Goal: Task Accomplishment & Management: Manage account settings

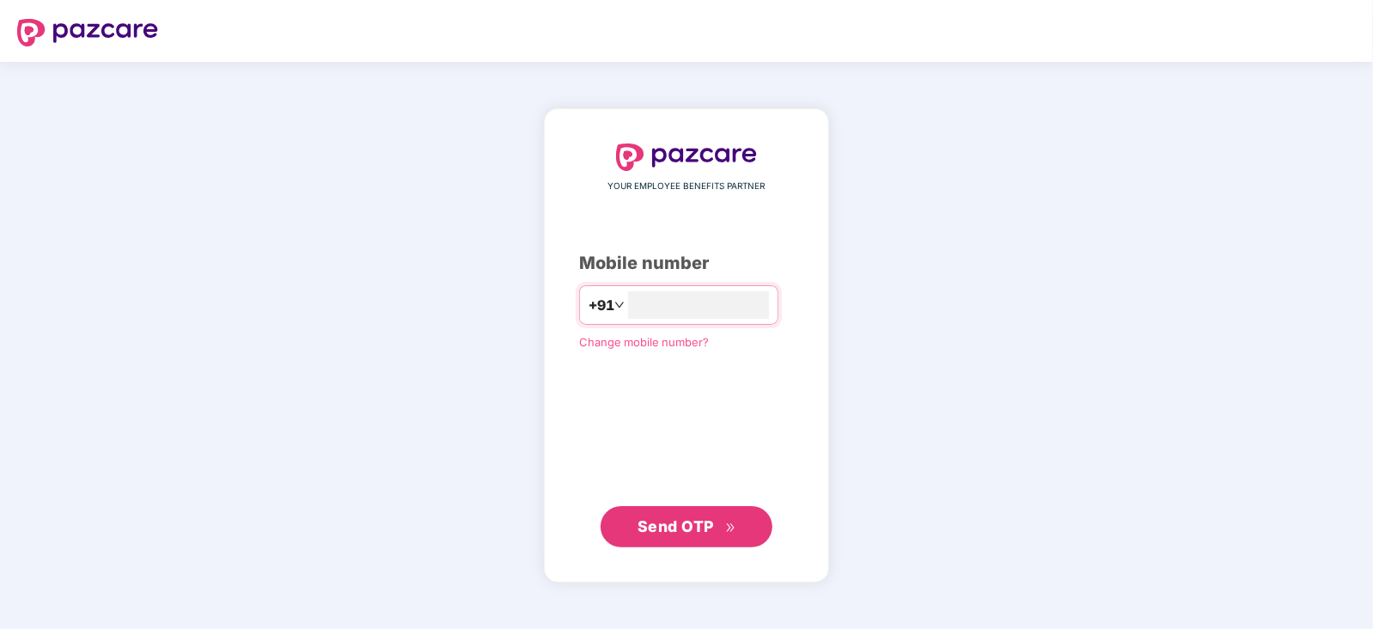
type input "**********"
click at [691, 530] on span "Send OTP" at bounding box center [675, 525] width 76 height 18
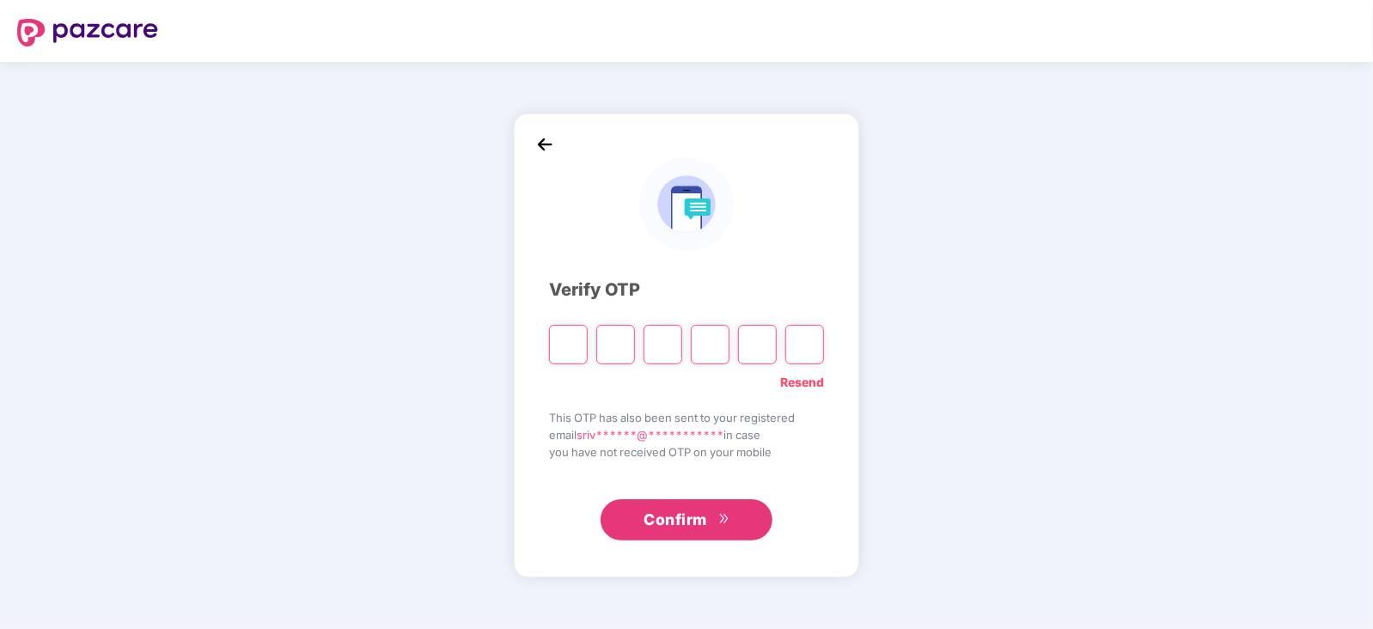
paste input "*"
type input "*"
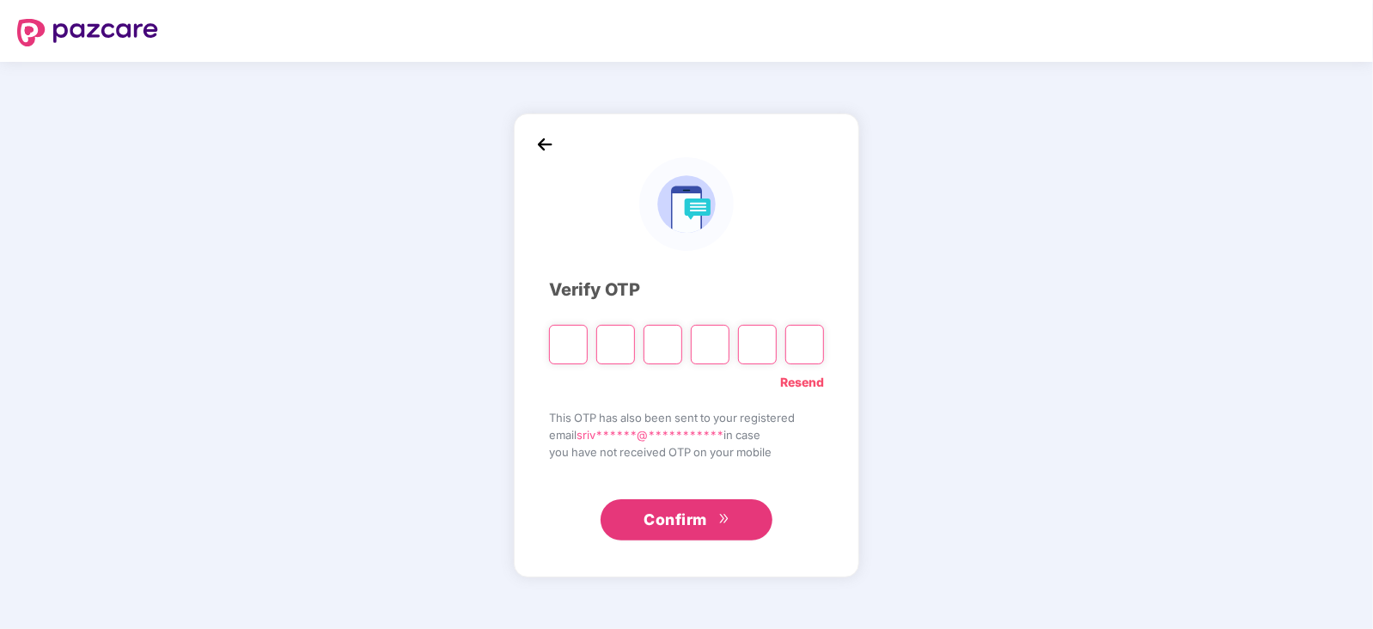
type input "*"
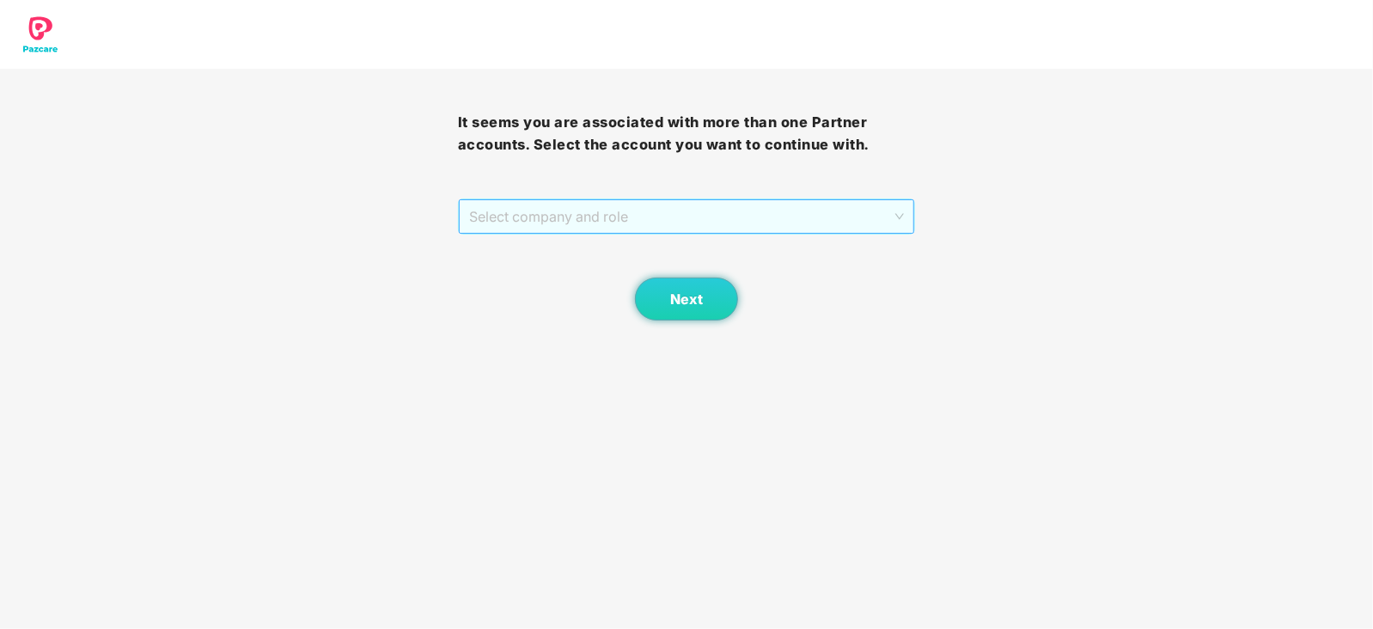
click at [889, 210] on span "Select company and role" at bounding box center [686, 216] width 435 height 33
click at [565, 246] on div "Pazcare - CUSTOMER_SUCCESS" at bounding box center [686, 250] width 437 height 19
click at [683, 308] on button "Next" at bounding box center [686, 298] width 103 height 43
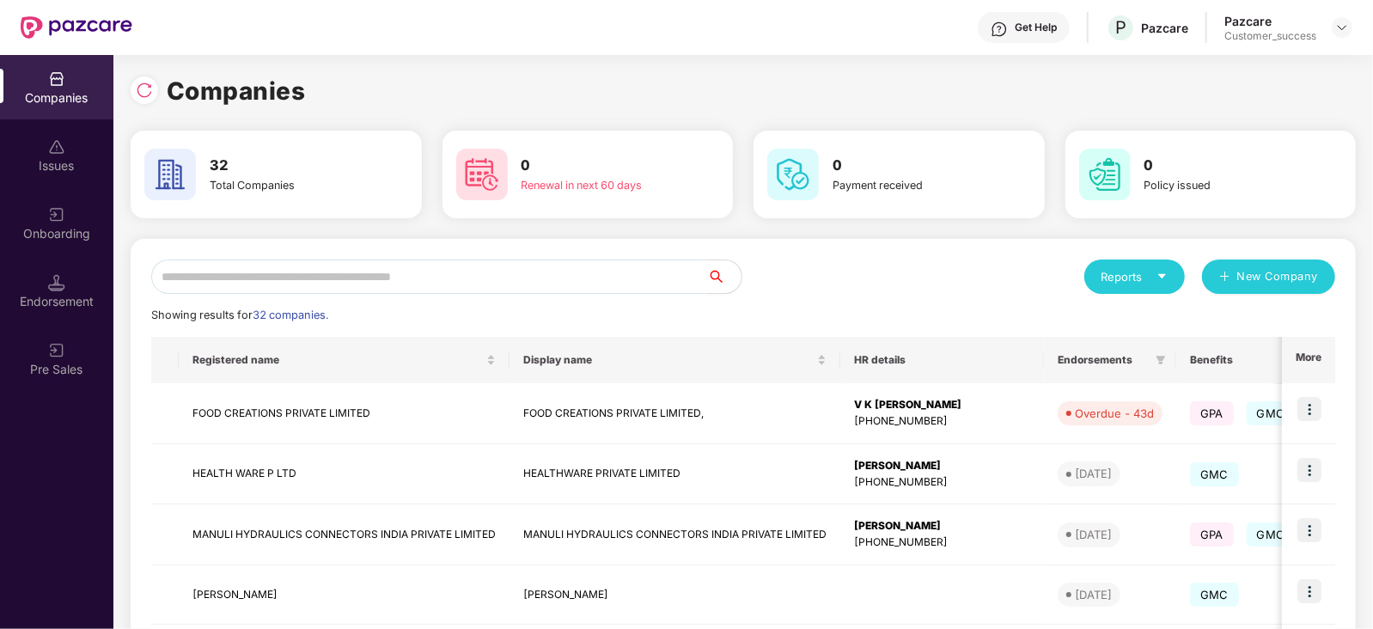
click at [378, 274] on input "text" at bounding box center [429, 276] width 556 height 34
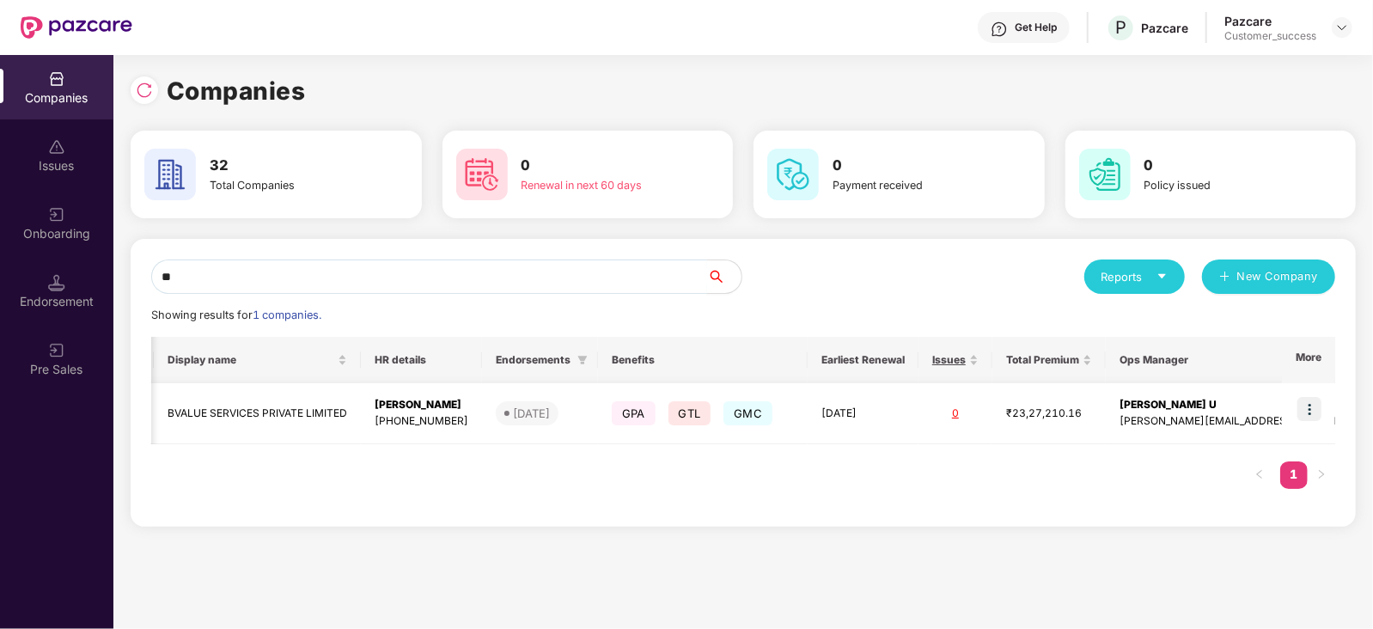
scroll to position [0, 1]
click at [143, 92] on img at bounding box center [144, 90] width 17 height 17
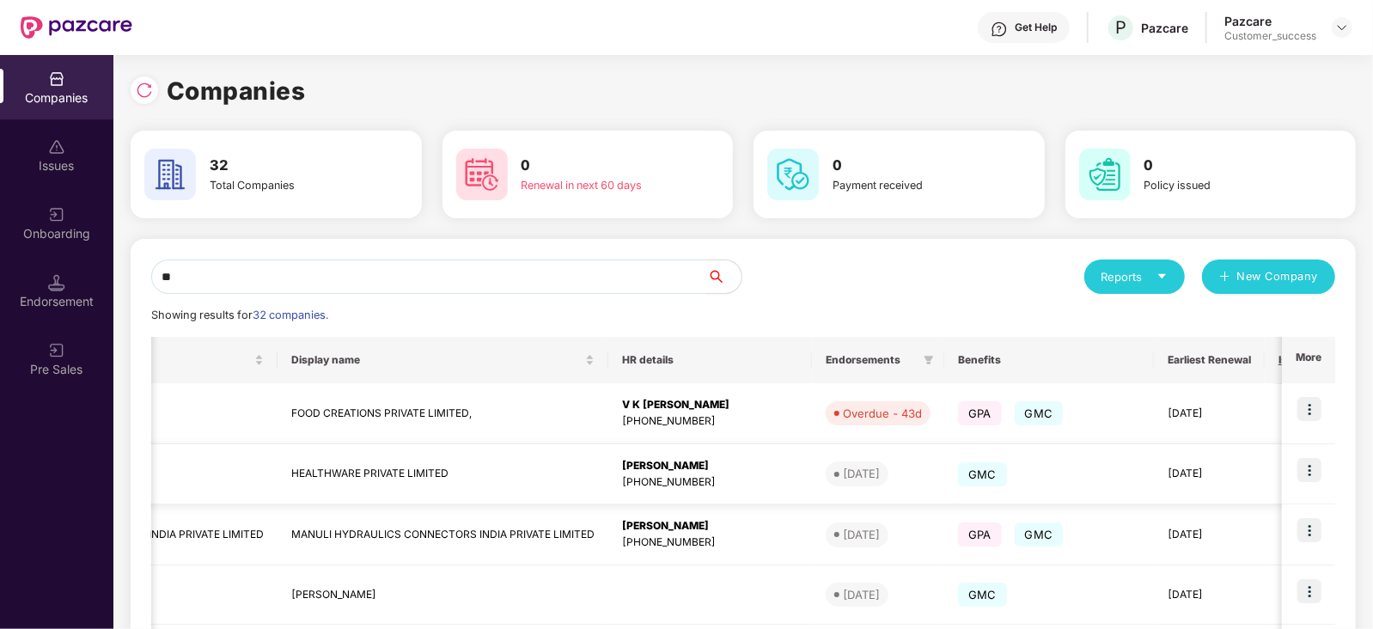
scroll to position [0, 0]
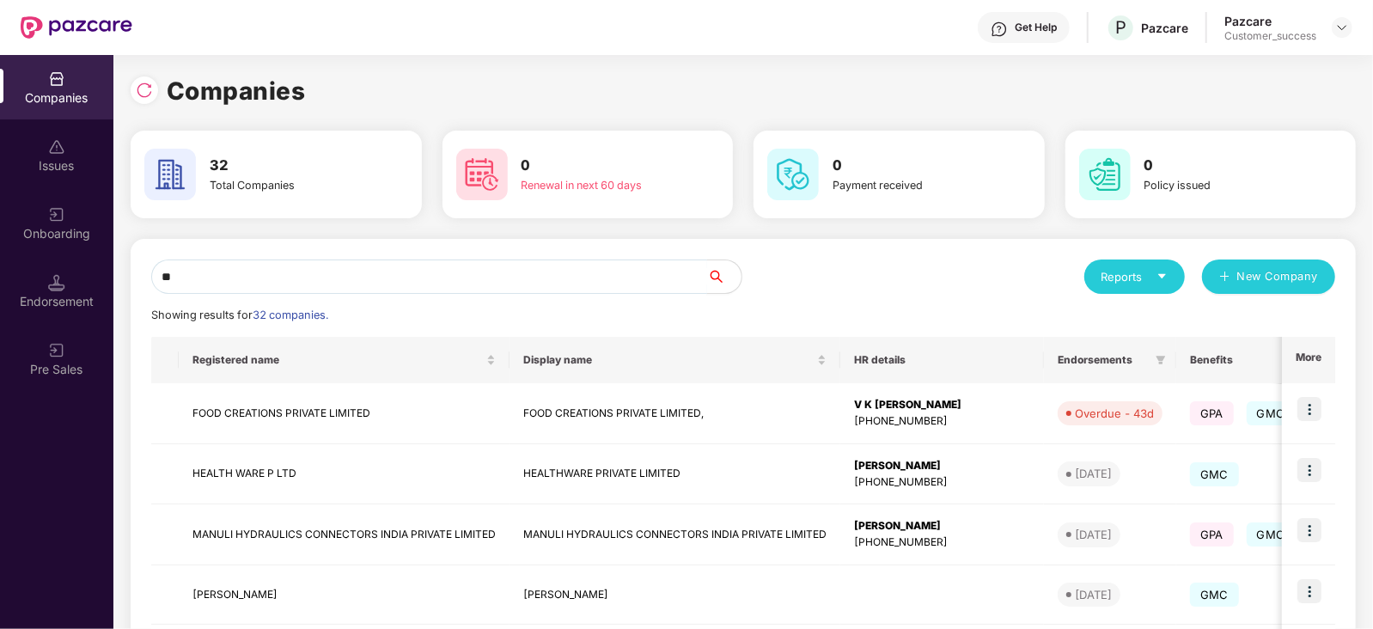
click at [309, 281] on input "**" at bounding box center [429, 276] width 556 height 34
type input "**"
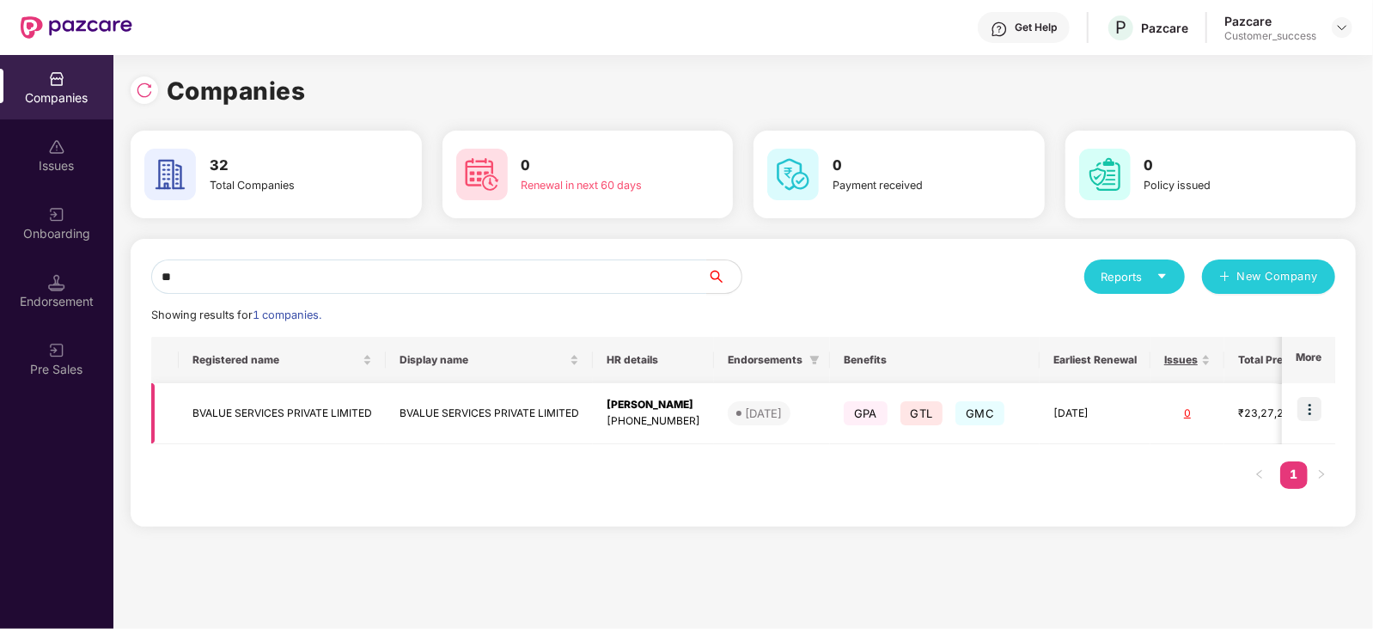
click at [1303, 411] on img at bounding box center [1309, 409] width 24 height 24
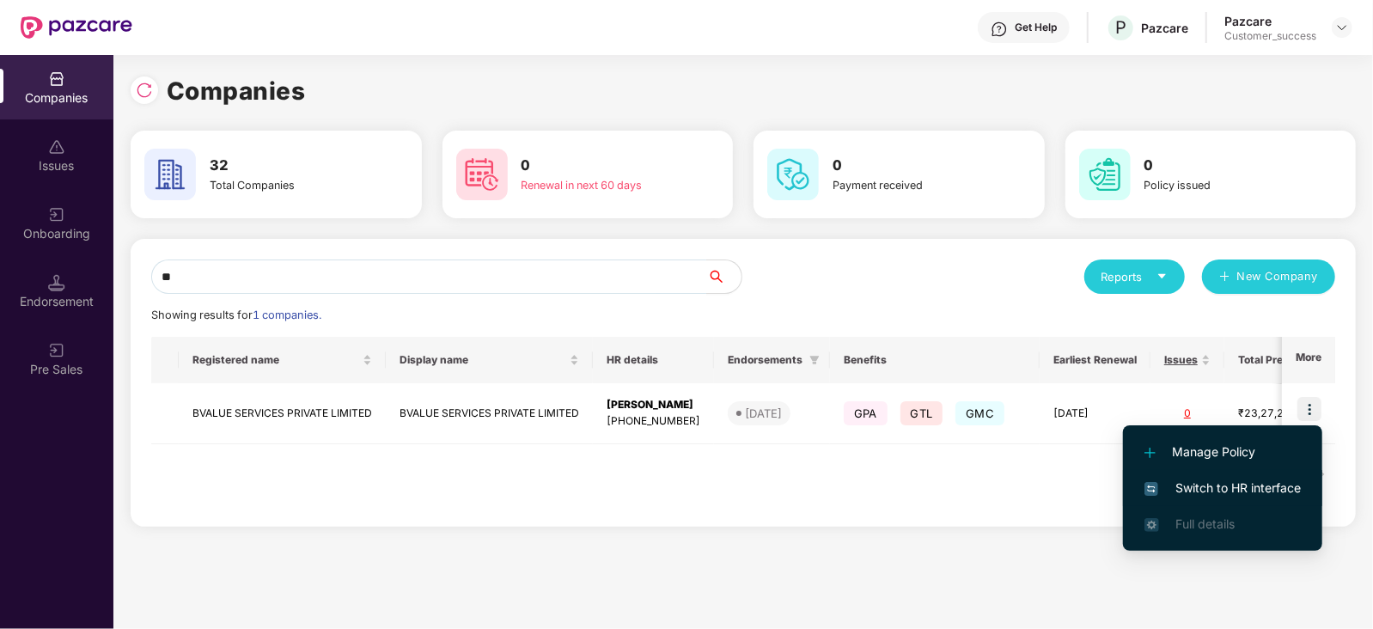
click at [1235, 490] on span "Switch to HR interface" at bounding box center [1222, 487] width 156 height 19
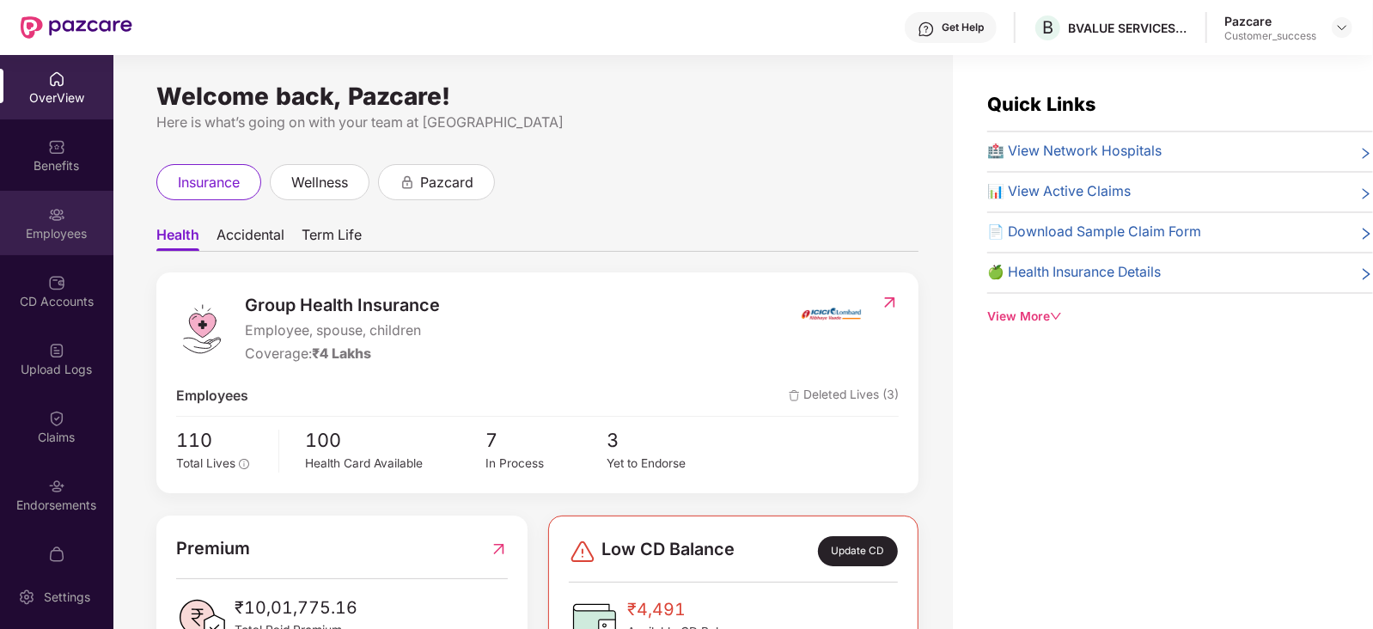
click at [46, 234] on div "Employees" at bounding box center [56, 233] width 113 height 17
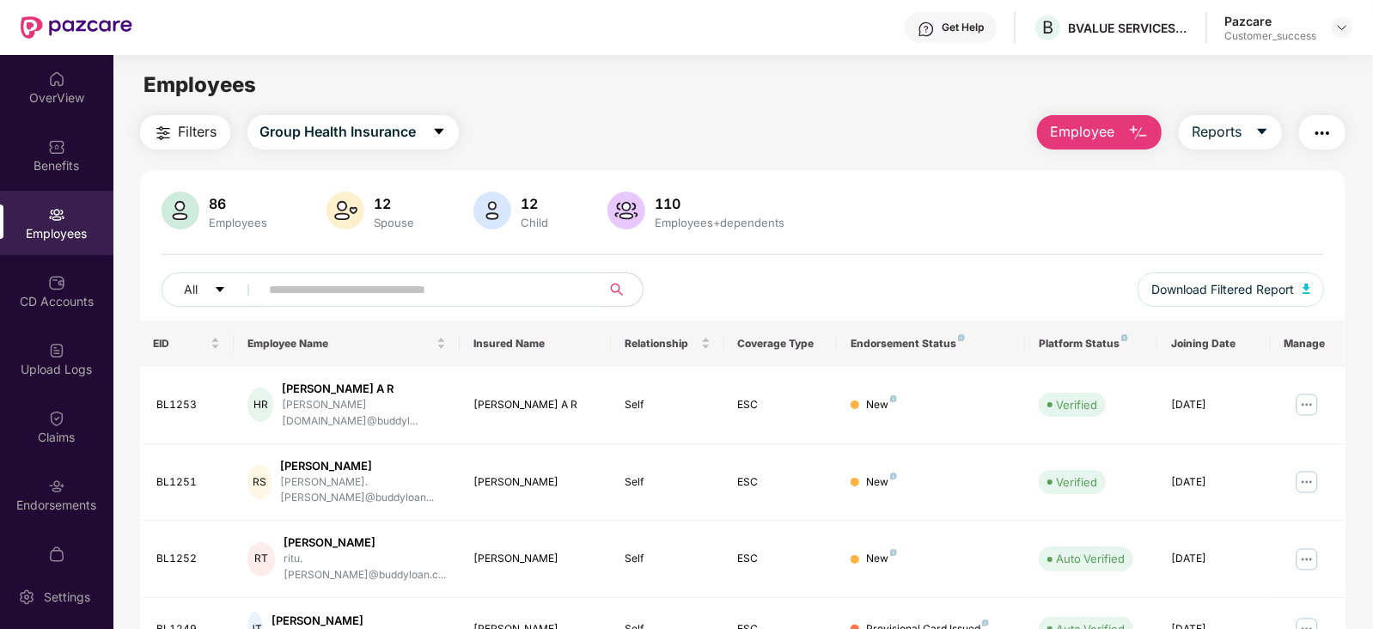
click at [1318, 129] on img "button" at bounding box center [1322, 133] width 21 height 21
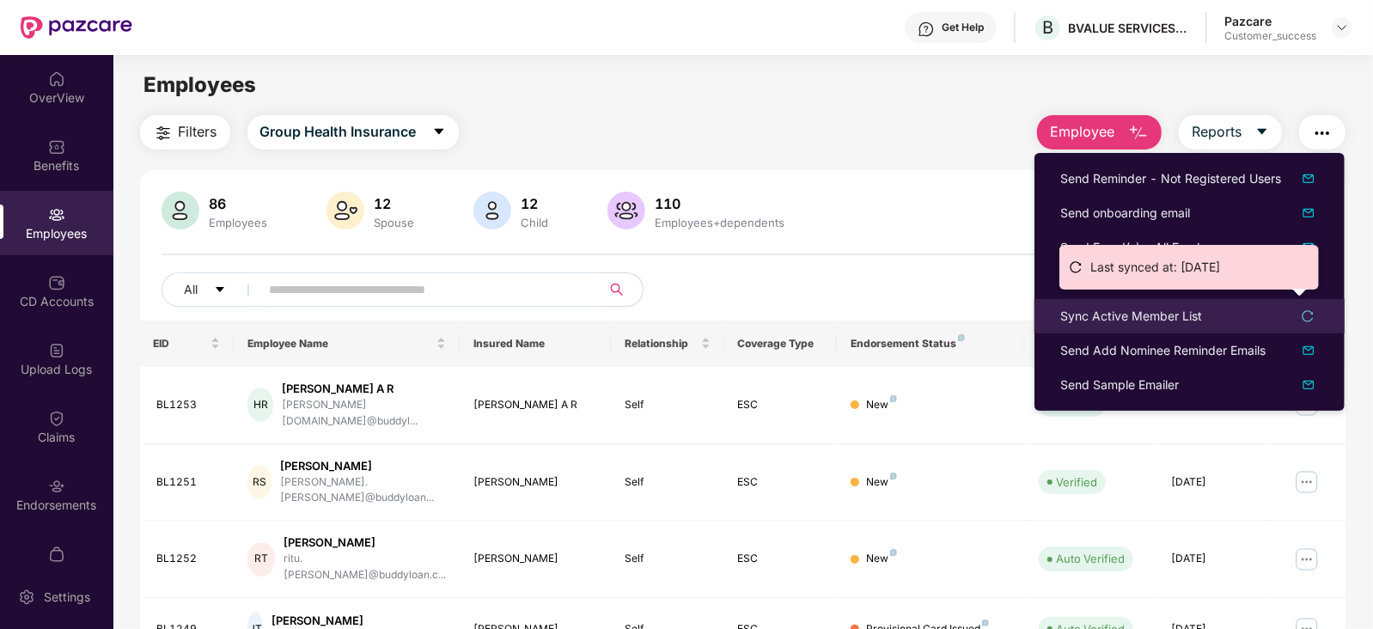
click at [1310, 316] on icon "reload" at bounding box center [1307, 316] width 12 height 12
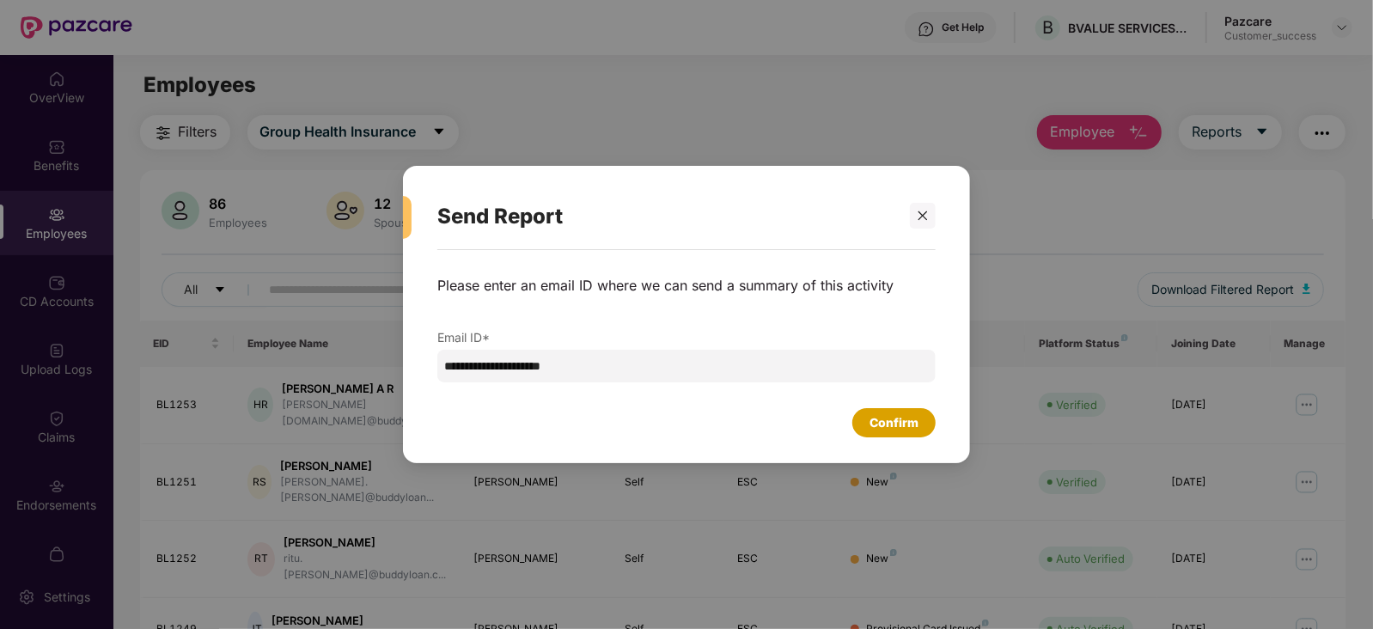
click at [888, 418] on div "Confirm" at bounding box center [893, 422] width 49 height 19
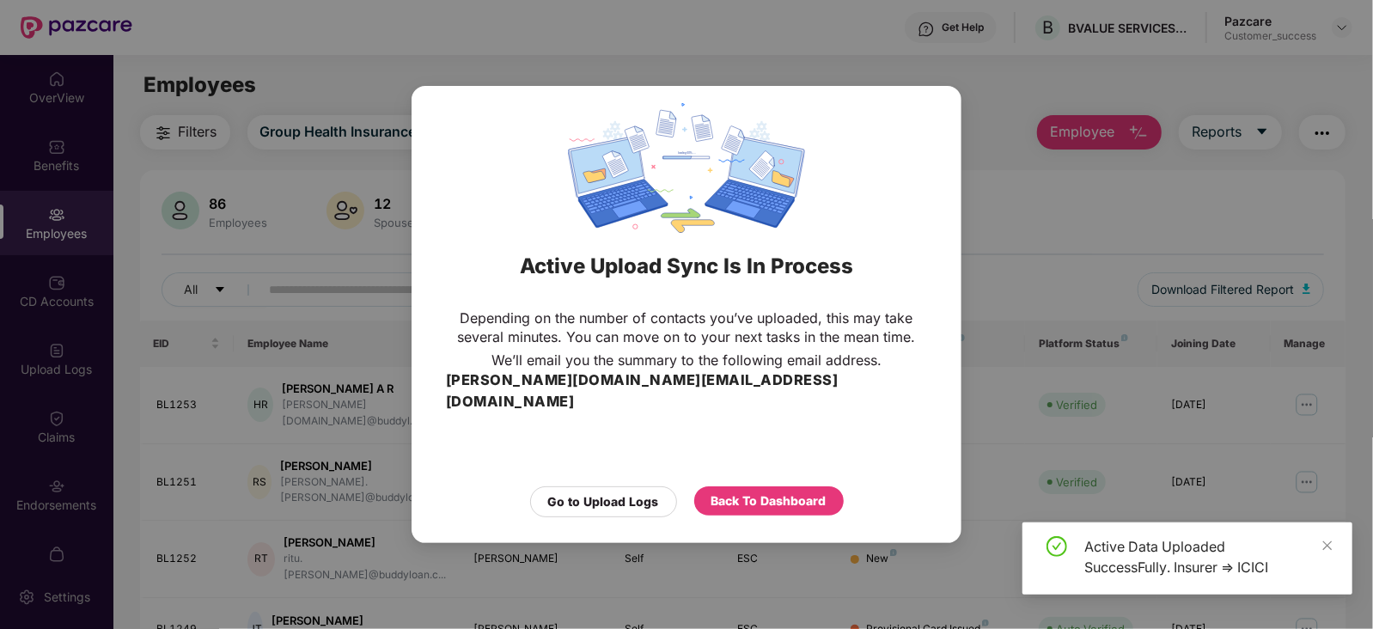
click at [1039, 251] on div "Active Upload Sync Is In Process Depending on the number of contacts you’ve upl…" at bounding box center [686, 314] width 1373 height 629
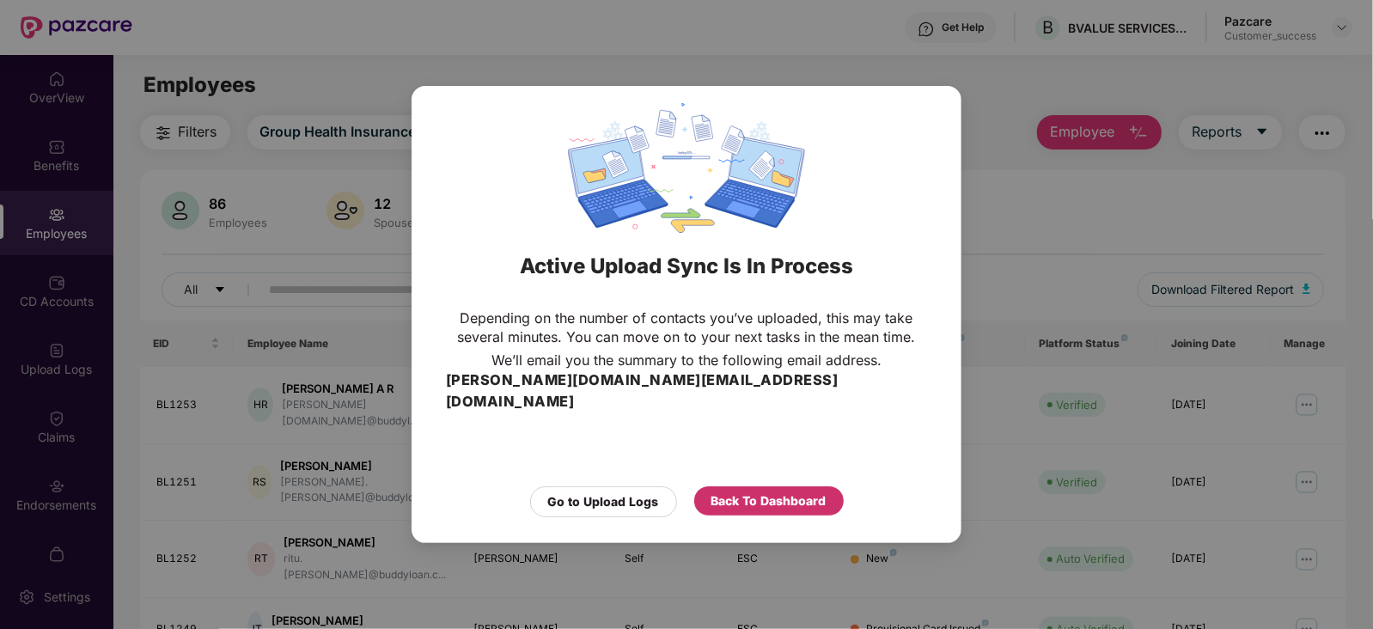
click at [750, 497] on div "Back To Dashboard" at bounding box center [768, 500] width 115 height 19
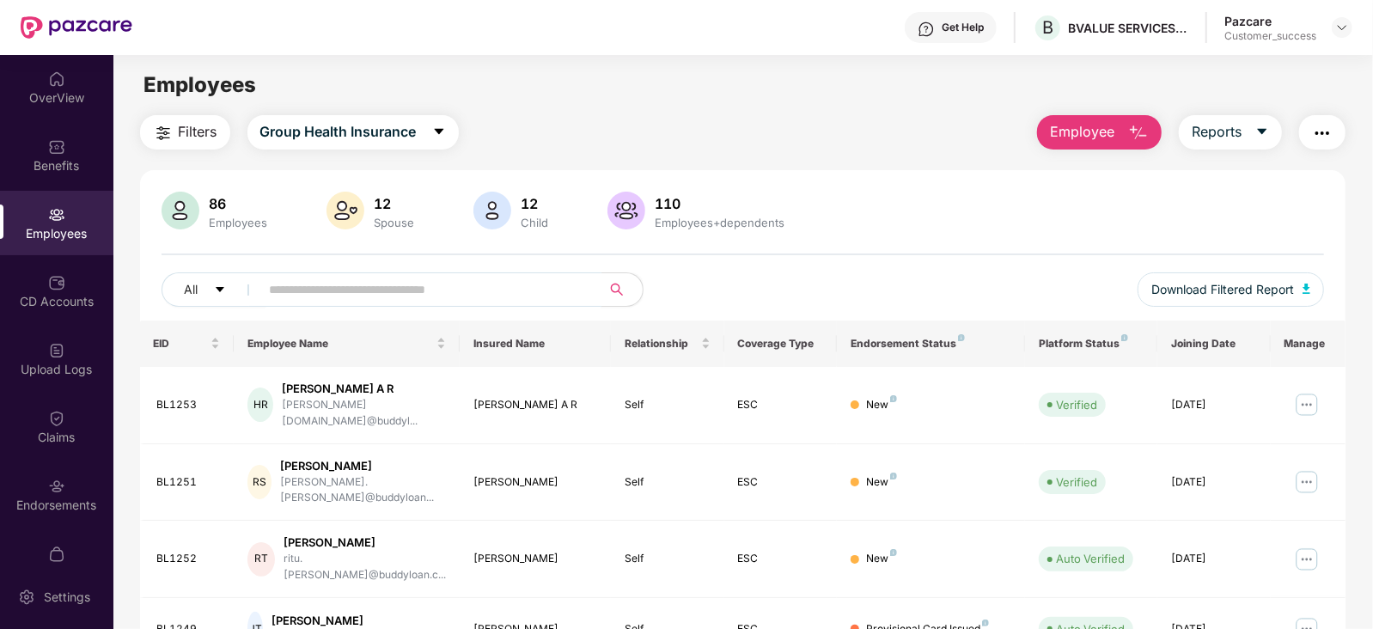
click at [361, 295] on input "text" at bounding box center [424, 290] width 308 height 26
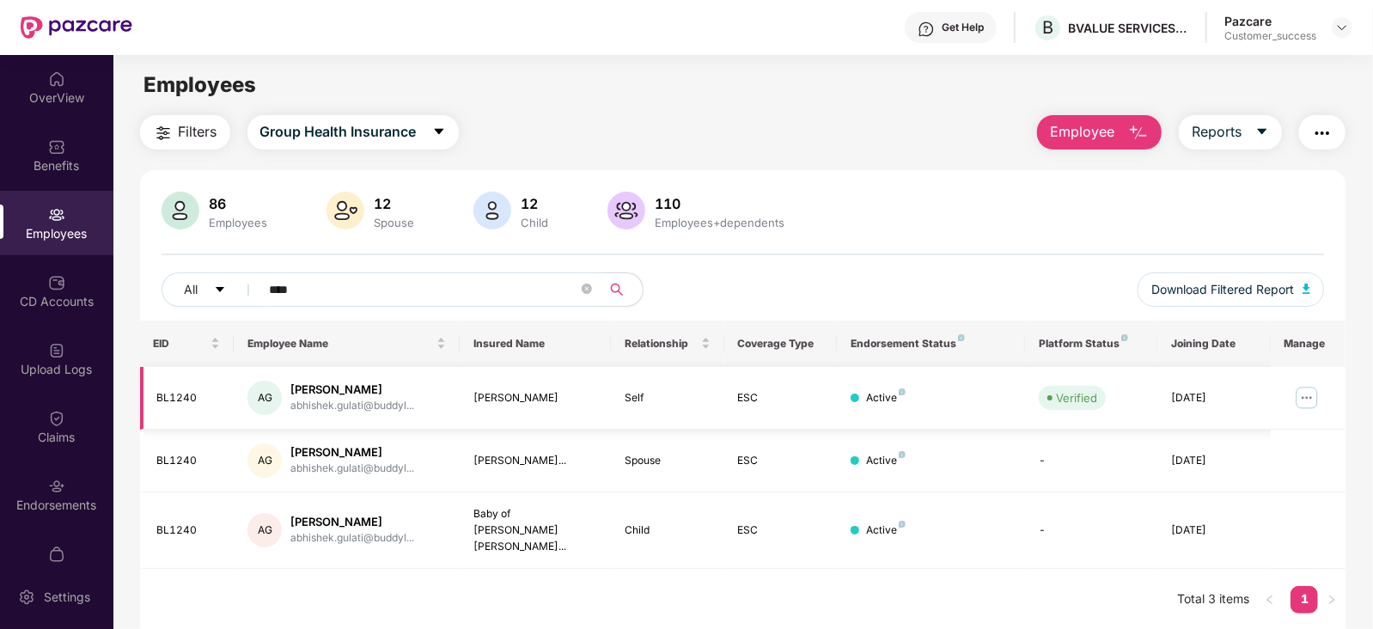
type input "****"
click at [1306, 396] on img at bounding box center [1306, 397] width 27 height 27
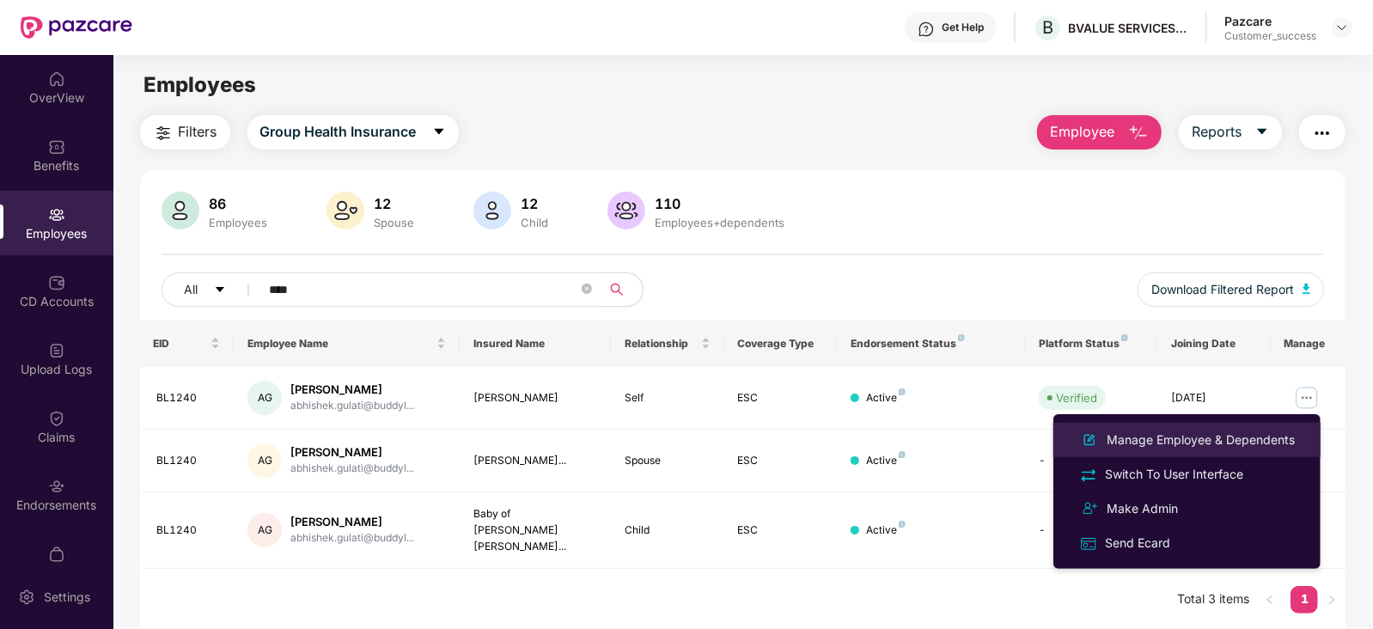
click at [1220, 441] on div "Manage Employee & Dependents" at bounding box center [1200, 439] width 195 height 19
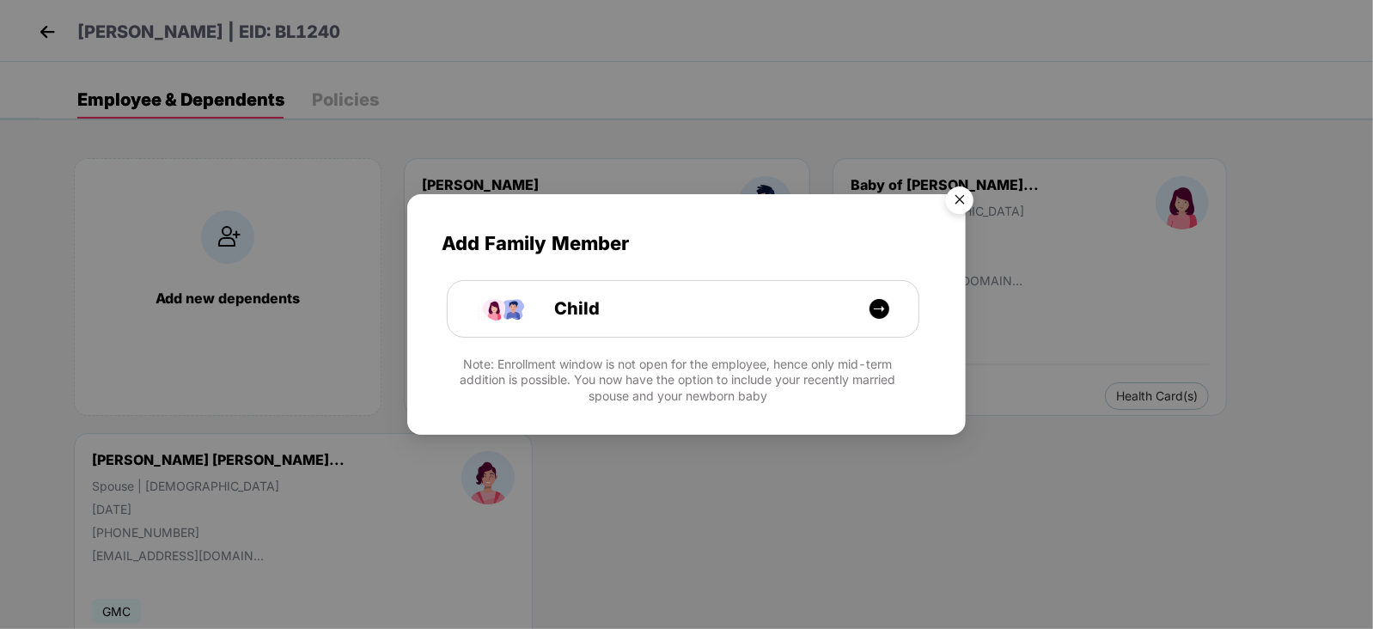
click at [963, 194] on img "Close" at bounding box center [959, 203] width 48 height 48
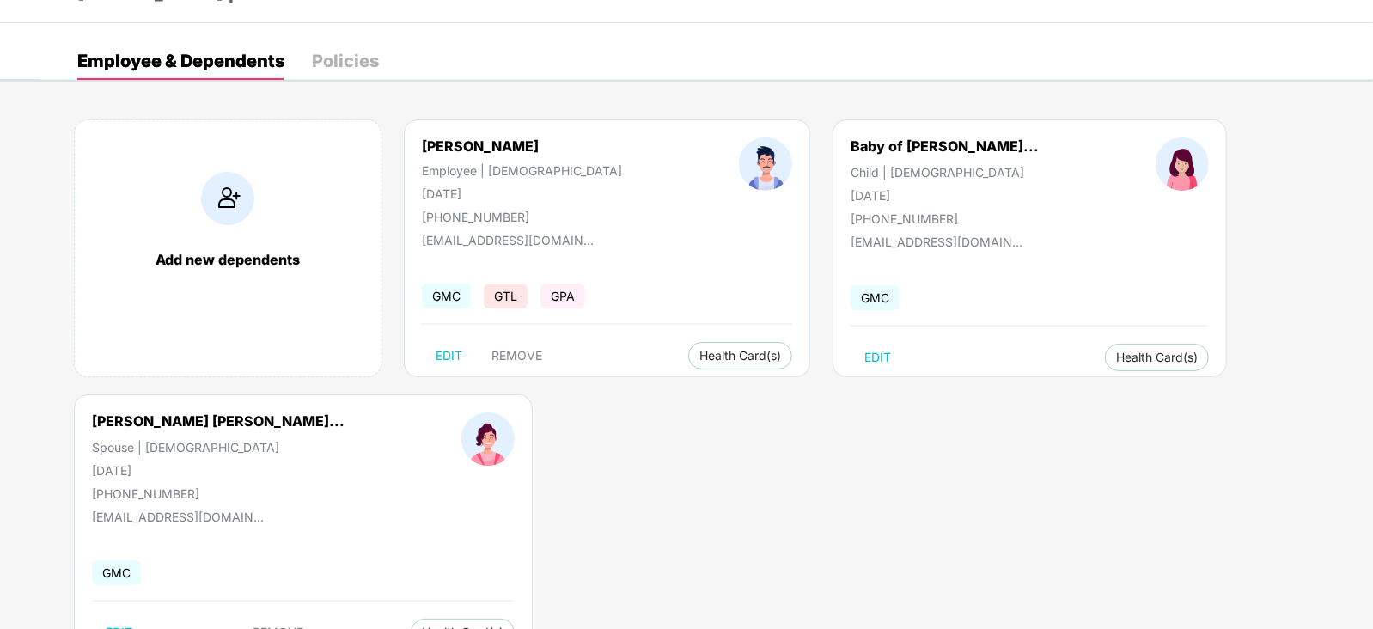
scroll to position [34, 0]
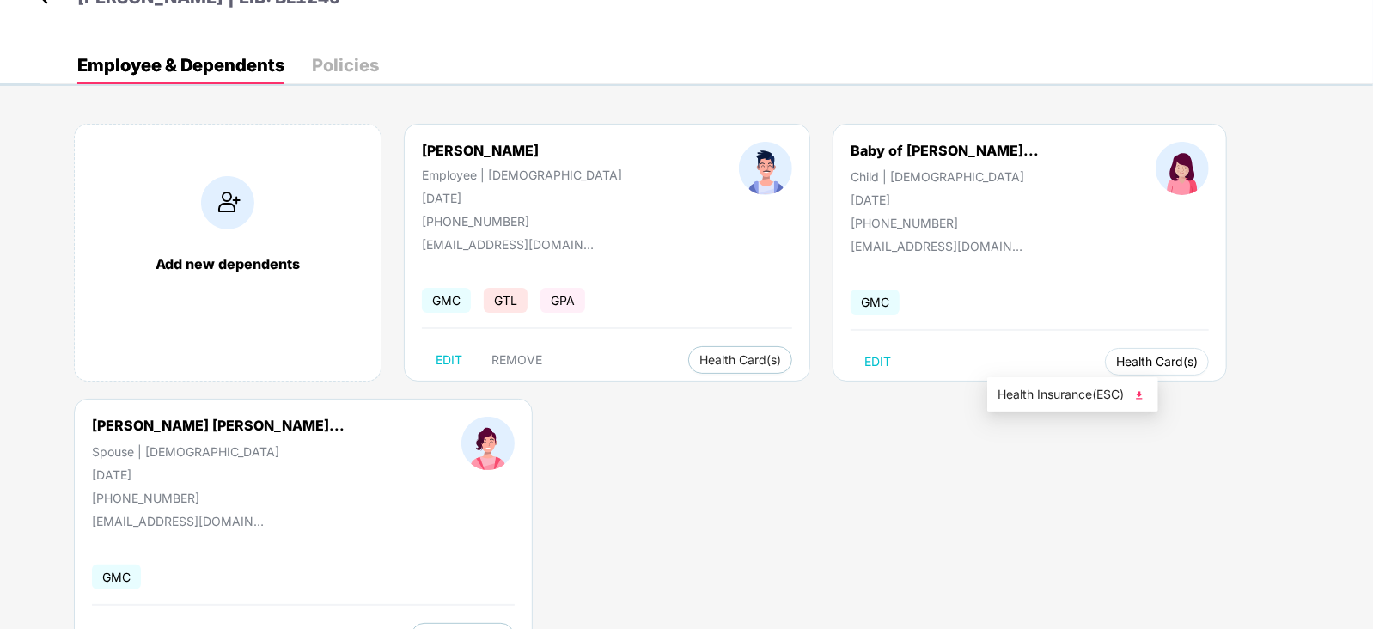
click at [1116, 360] on span "Health Card(s)" at bounding box center [1157, 361] width 82 height 9
click at [1142, 397] on img at bounding box center [1138, 395] width 17 height 17
